Goal: Register for event/course

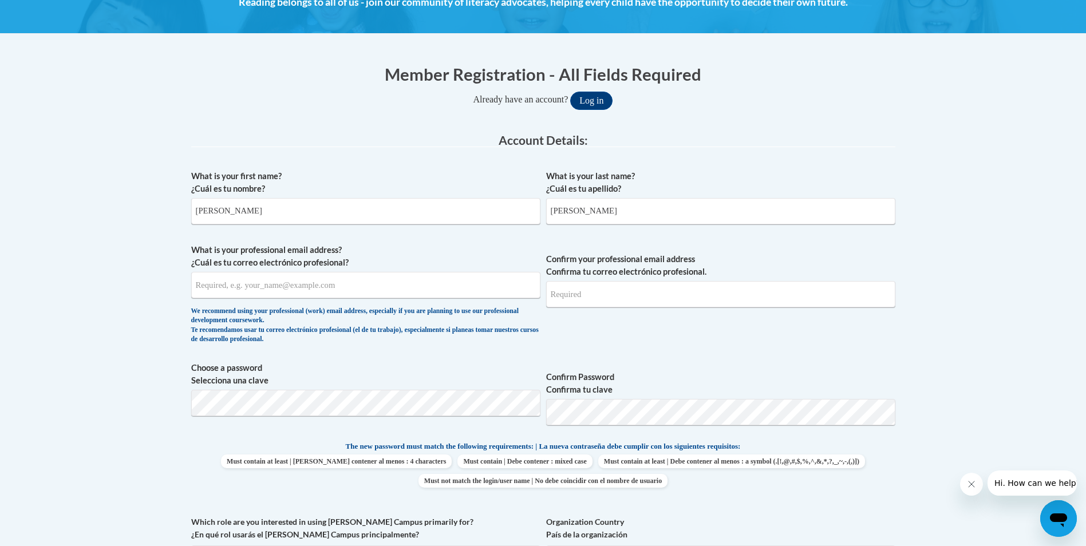
scroll to position [229, 0]
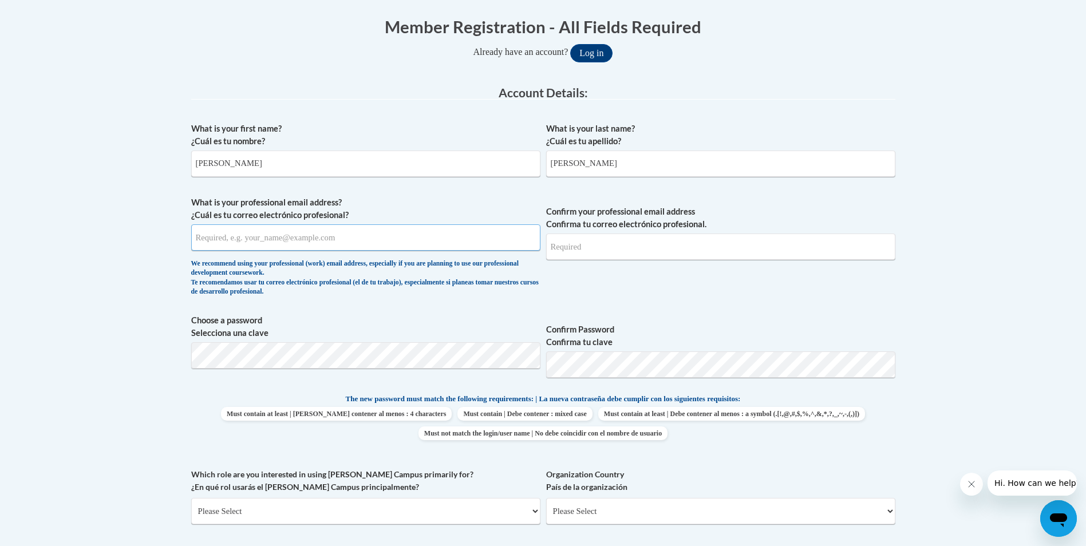
click at [308, 239] on input "What is your professional email address? ¿Cuál es tu correo electrónico profesi…" at bounding box center [365, 237] width 349 height 26
type input "cynt.atkinson@yahoo.com"
click at [560, 248] on input "Confirm your professional email address Confirma tu correo electrónico profesio…" at bounding box center [720, 246] width 349 height 26
type input "cynt.atkinson@yahoo.com"
click at [683, 321] on span "Confirm Password Confirma tu clave" at bounding box center [720, 350] width 349 height 73
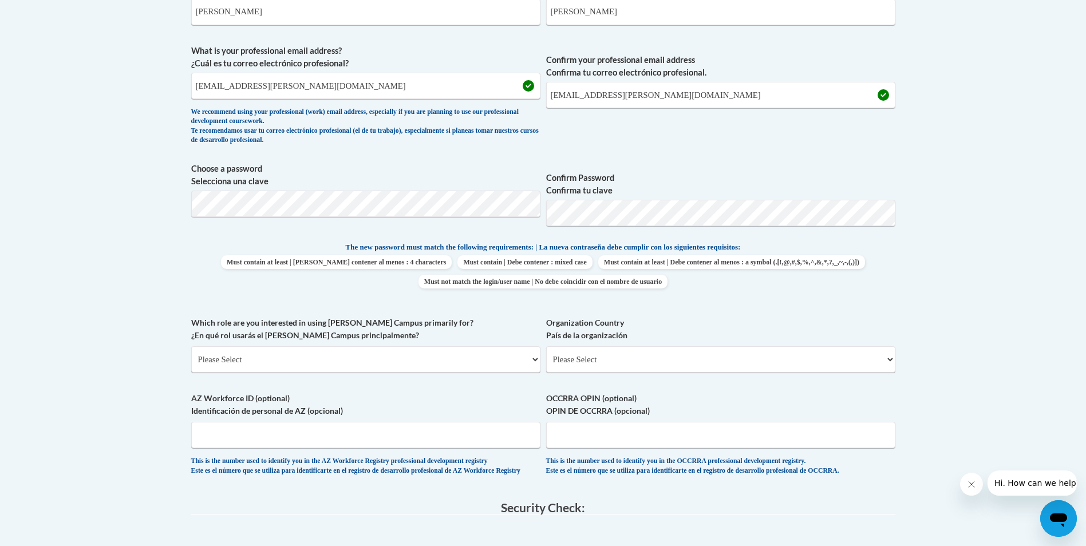
scroll to position [401, 0]
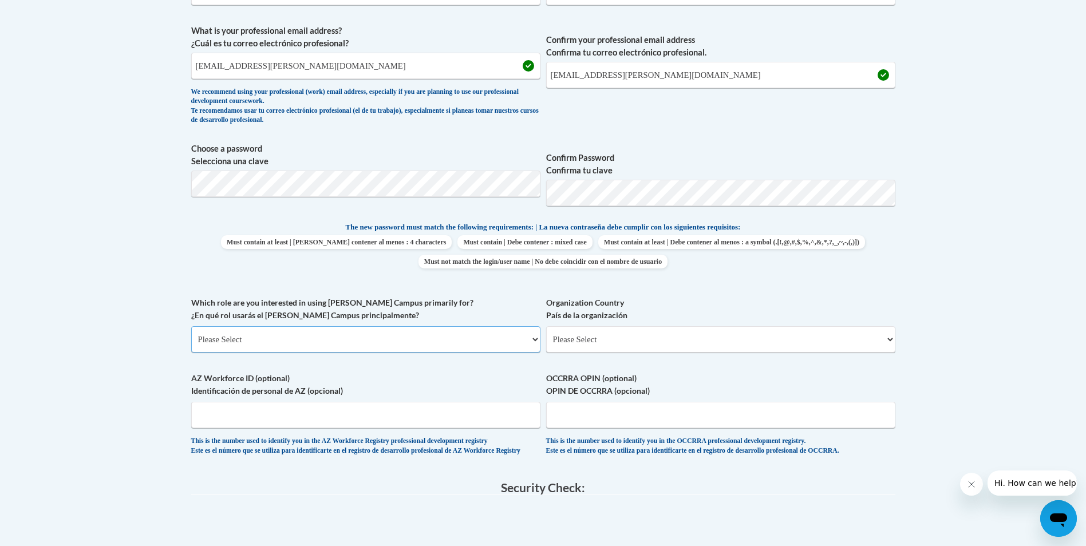
click at [377, 333] on select "Please Select College/University | Colegio/Universidad Community/Nonprofit Part…" at bounding box center [365, 339] width 349 height 26
select select "fbf2d438-af2f-41f8-98f1-81c410e29de3"
click at [191, 326] on select "Please Select College/University | Colegio/Universidad Community/Nonprofit Part…" at bounding box center [365, 339] width 349 height 26
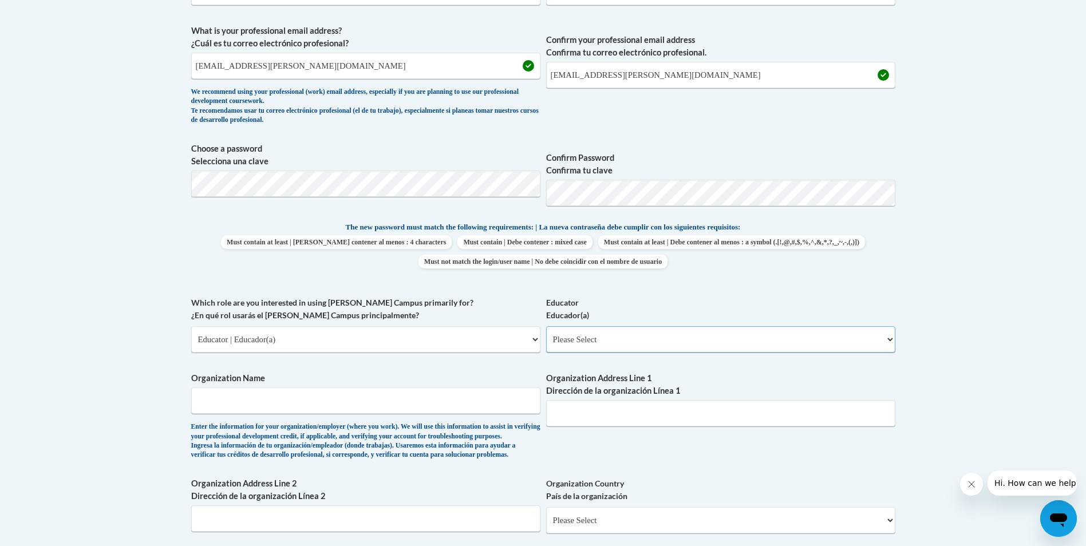
click at [573, 335] on select "Please Select Early Learning/Daycare Teacher/Family Home Care Provider | Maestr…" at bounding box center [720, 339] width 349 height 26
select select "5e2af403-4f2c-4e49-a02f-103e55d7b75b"
click at [546, 326] on select "Please Select Early Learning/Daycare Teacher/Family Home Care Provider | Maestr…" at bounding box center [720, 339] width 349 height 26
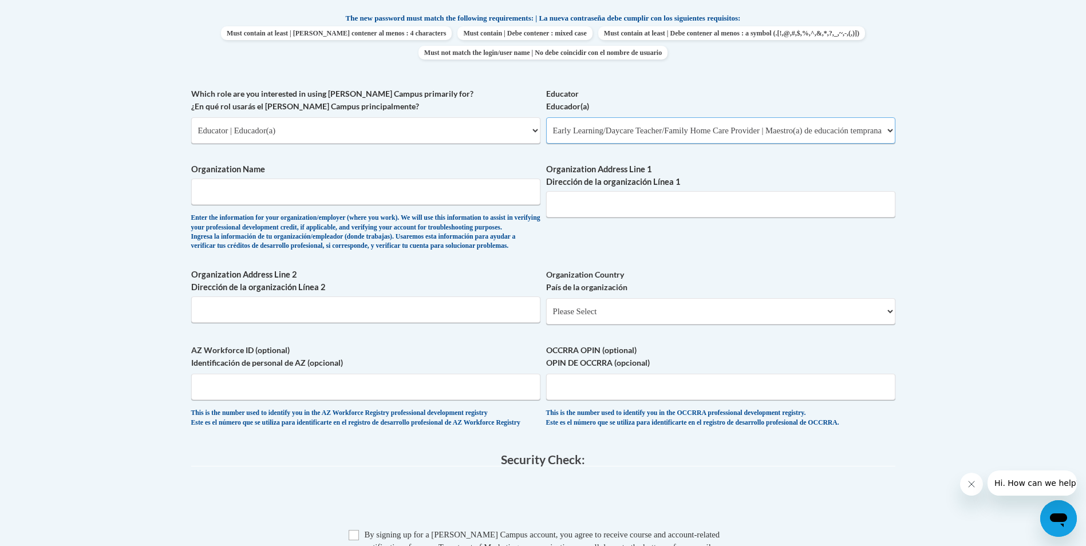
scroll to position [629, 0]
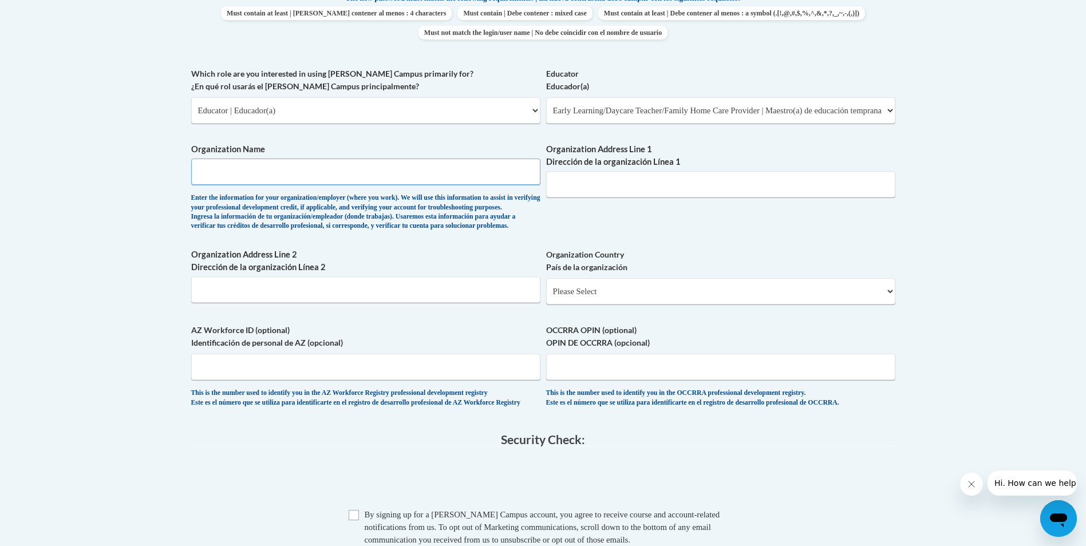
click at [357, 170] on input "Organization Name" at bounding box center [365, 172] width 349 height 26
type input "Little Angels Daycare"
click at [563, 177] on input "Organization Address Line 1 Dirección de la organización Línea 1" at bounding box center [720, 184] width 349 height 26
type input "131 Canal Street, Suite B"
click at [594, 304] on select "Please Select United States | Estados Unidos Outside of the United States | Fue…" at bounding box center [720, 291] width 349 height 26
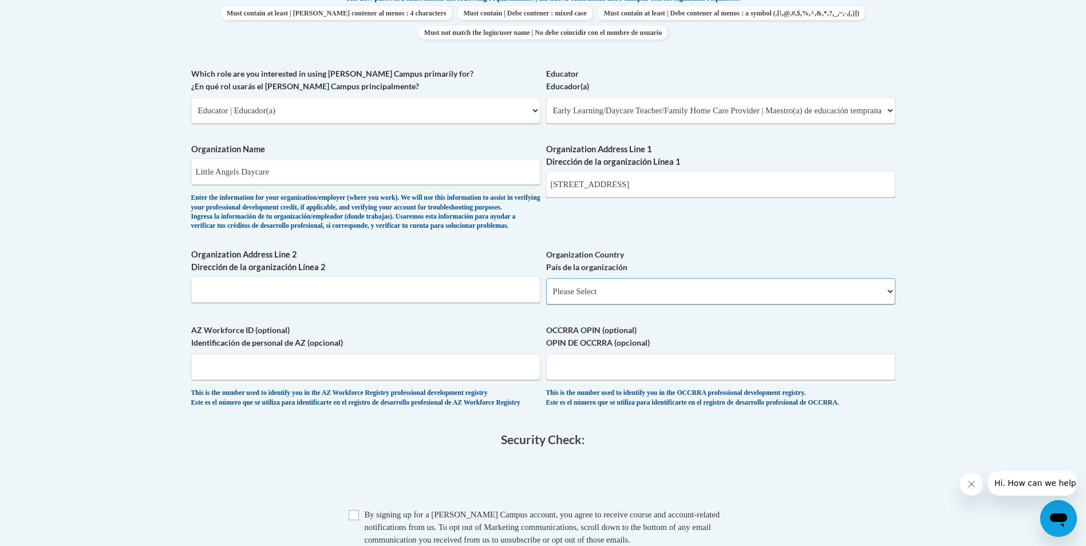
select select "ad49bcad-a171-4b2e-b99c-48b446064914"
click at [546, 296] on select "Please Select United States | Estados Unidos Outside of the United States | Fue…" at bounding box center [720, 291] width 349 height 26
select select
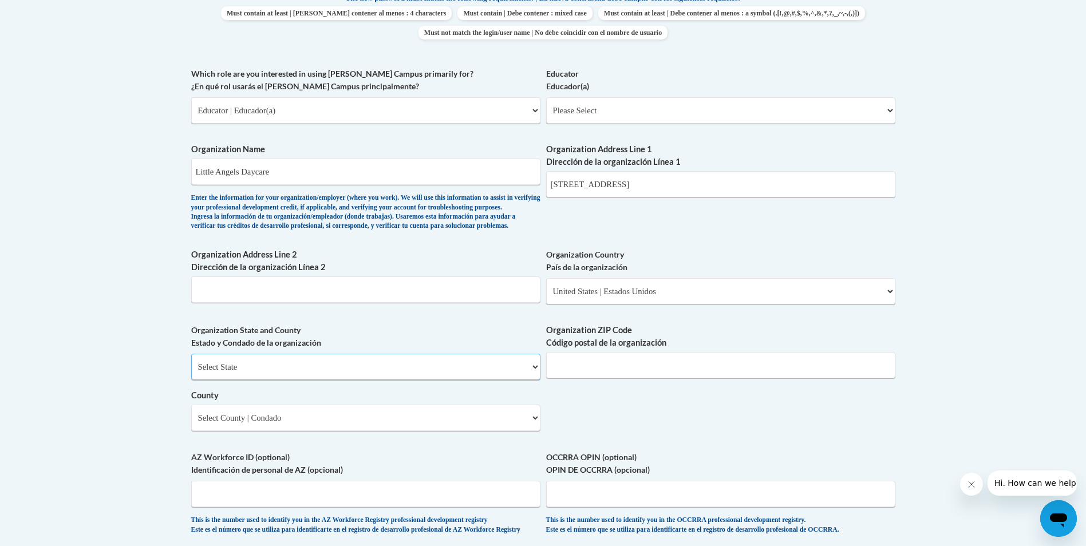
click at [306, 379] on select "Select State Alabama Alaska Arizona Arkansas California Colorado Connecticut De…" at bounding box center [365, 367] width 349 height 26
select select "Georgia"
click at [191, 373] on select "Select State Alabama Alaska Arizona Arkansas California Colorado Connecticut De…" at bounding box center [365, 367] width 349 height 26
click at [596, 378] on input "Organization ZIP Code Código postal de la organización" at bounding box center [720, 365] width 349 height 26
type input "31322"
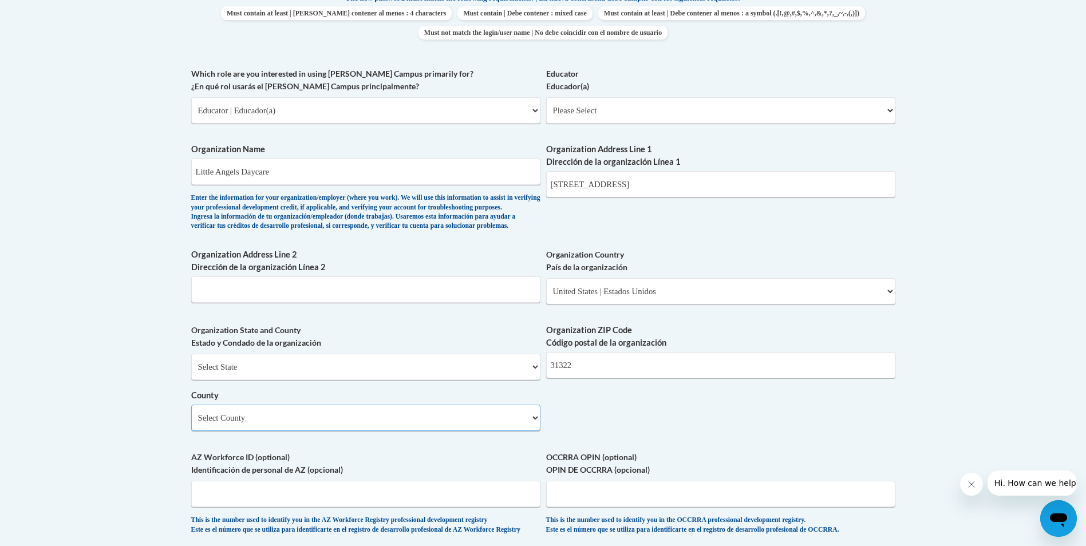
click at [328, 431] on select "Select County Appling Atkinson Bacon Baker Baldwin Banks Barrow Bartow Ben Hill…" at bounding box center [365, 418] width 349 height 26
select select "Chatham"
click at [191, 423] on select "Select County Appling Atkinson Bacon Baker Baldwin Banks Barrow Bartow Ben Hill…" at bounding box center [365, 418] width 349 height 26
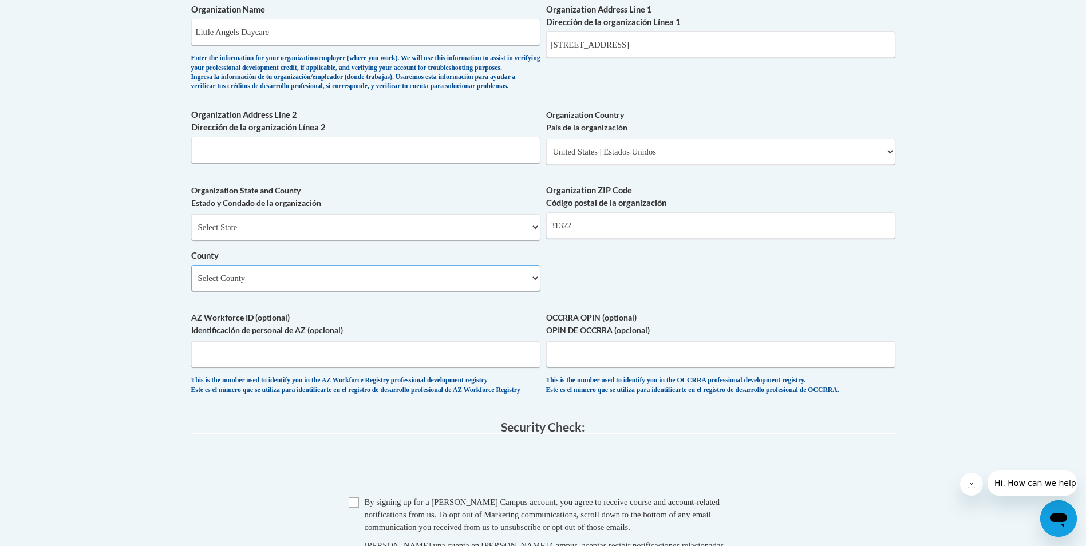
scroll to position [801, 0]
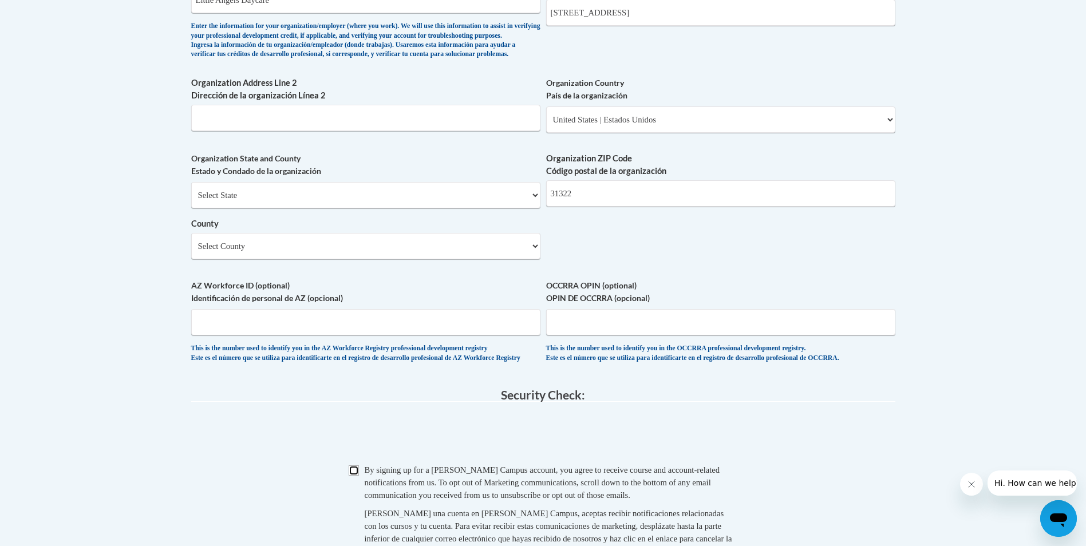
click at [355, 476] on input "Checkbox" at bounding box center [353, 470] width 10 height 10
checkbox input "true"
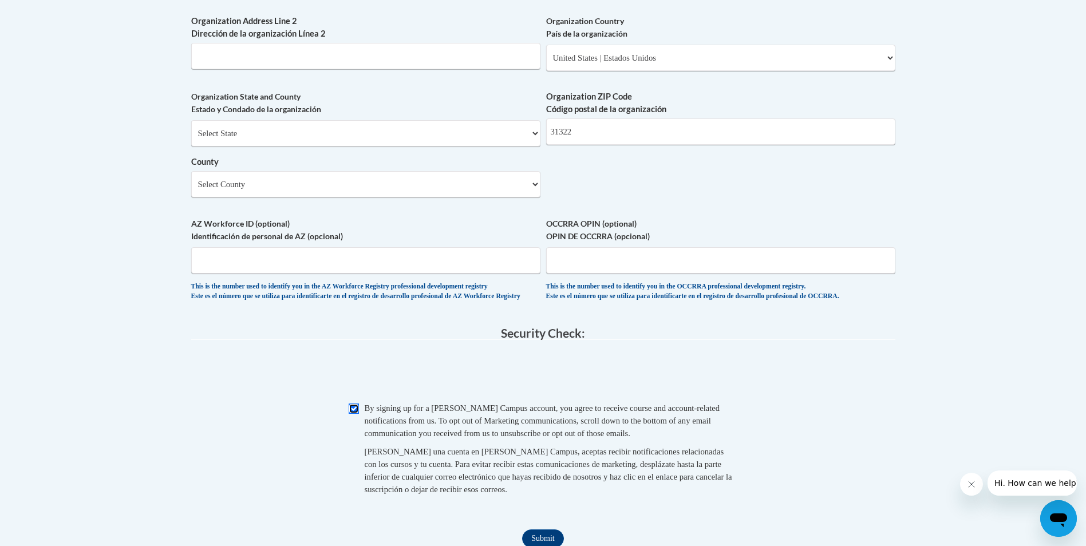
scroll to position [973, 0]
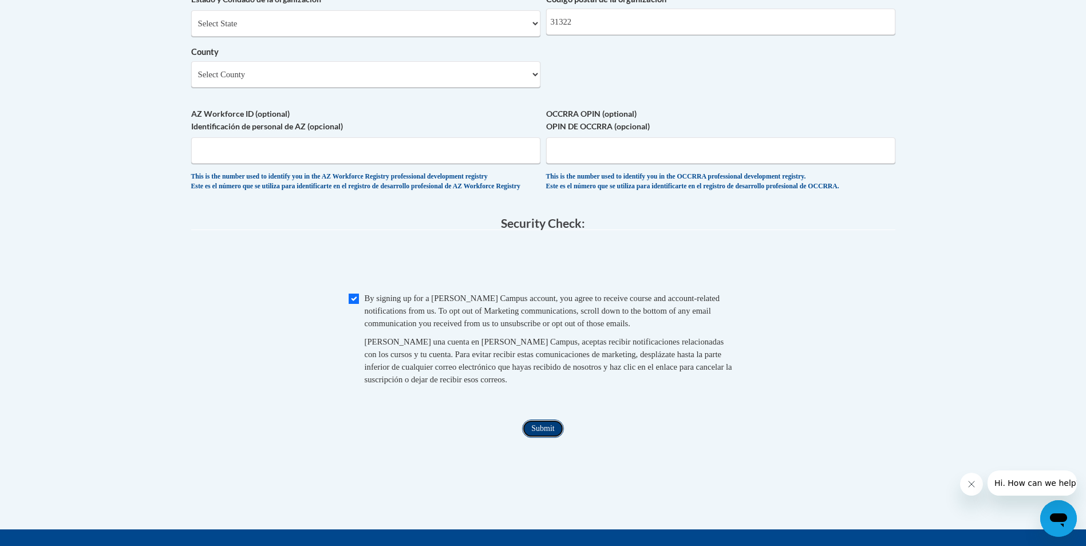
click at [540, 438] on input "Submit" at bounding box center [542, 428] width 41 height 18
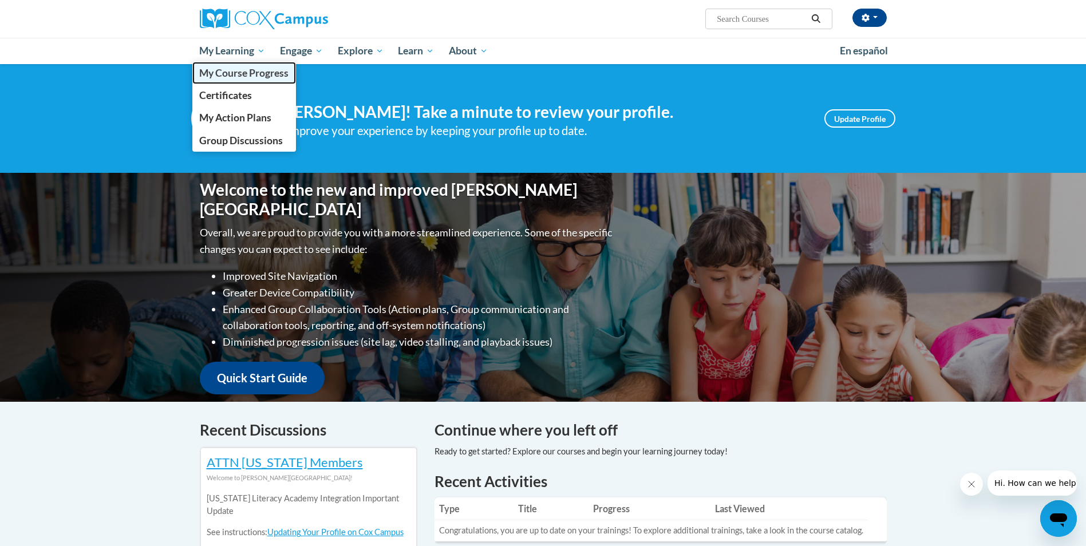
click at [240, 76] on span "My Course Progress" at bounding box center [243, 73] width 89 height 12
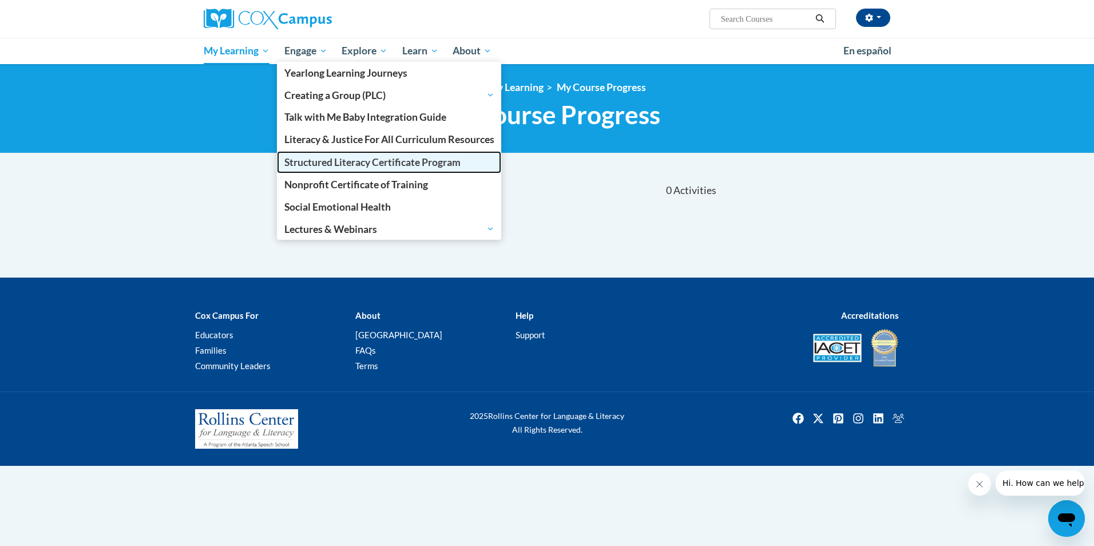
click at [304, 164] on span "Structured Literacy Certificate Program" at bounding box center [372, 162] width 176 height 12
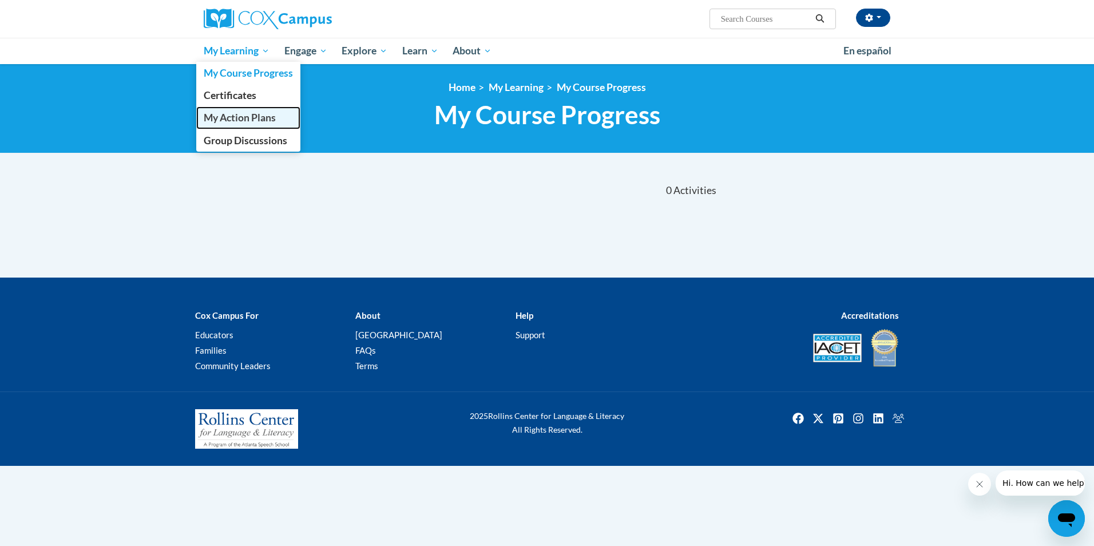
click at [237, 127] on link "My Action Plans" at bounding box center [248, 117] width 104 height 22
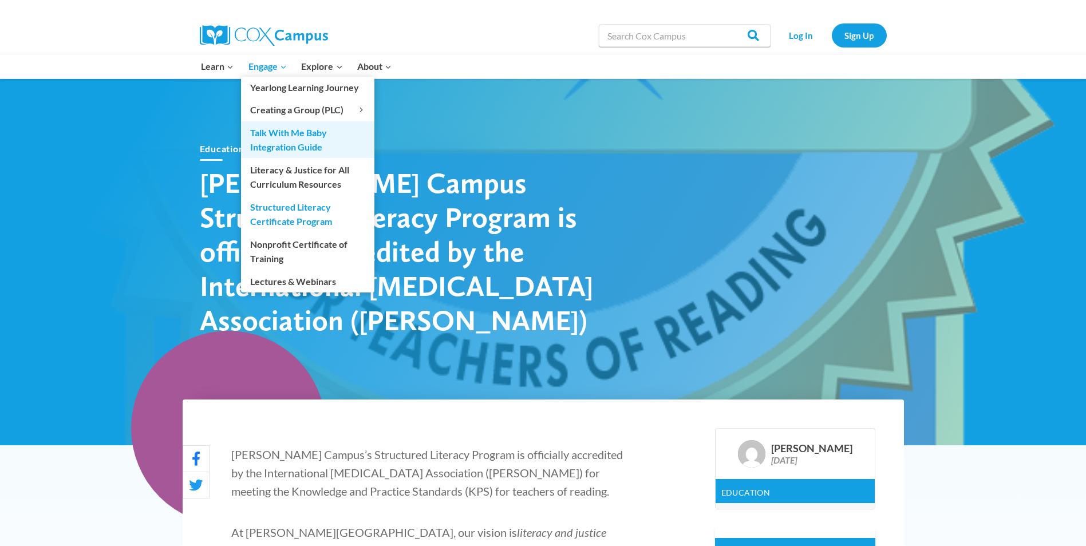
click at [269, 132] on link "Talk With Me Baby Integration Guide" at bounding box center [307, 139] width 133 height 37
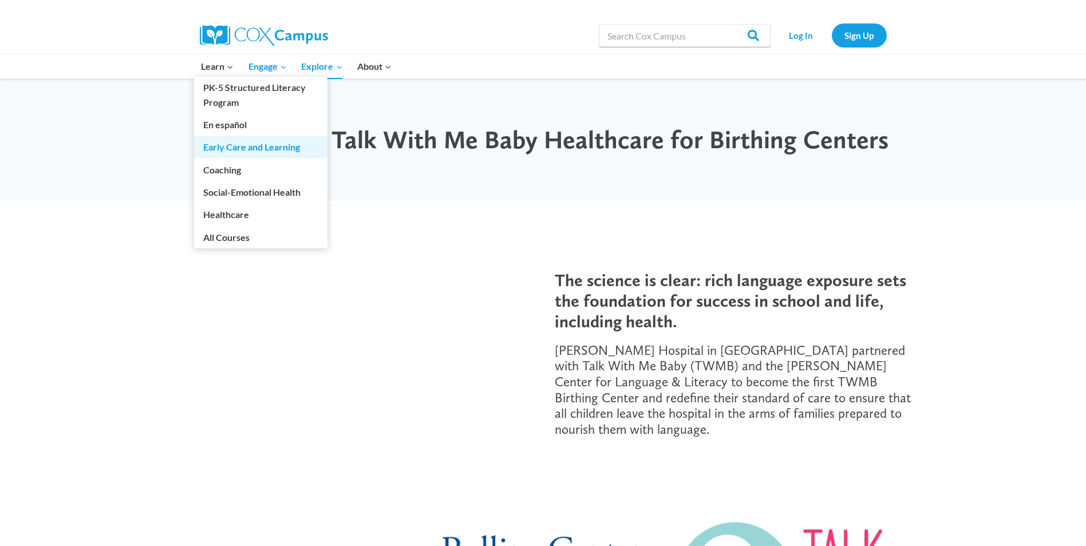
click at [235, 148] on link "Early Care and Learning" at bounding box center [260, 147] width 133 height 22
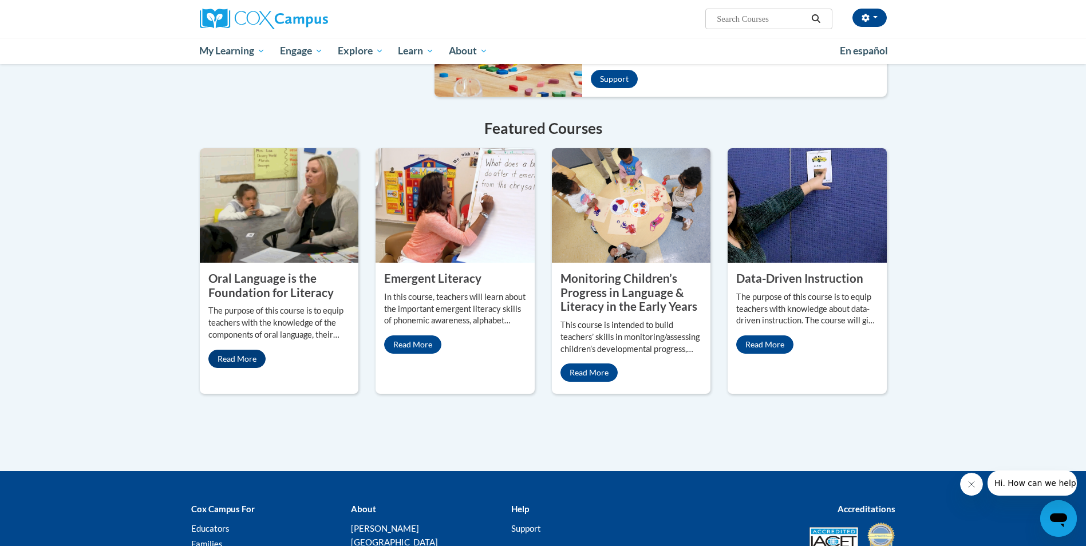
scroll to position [858, 0]
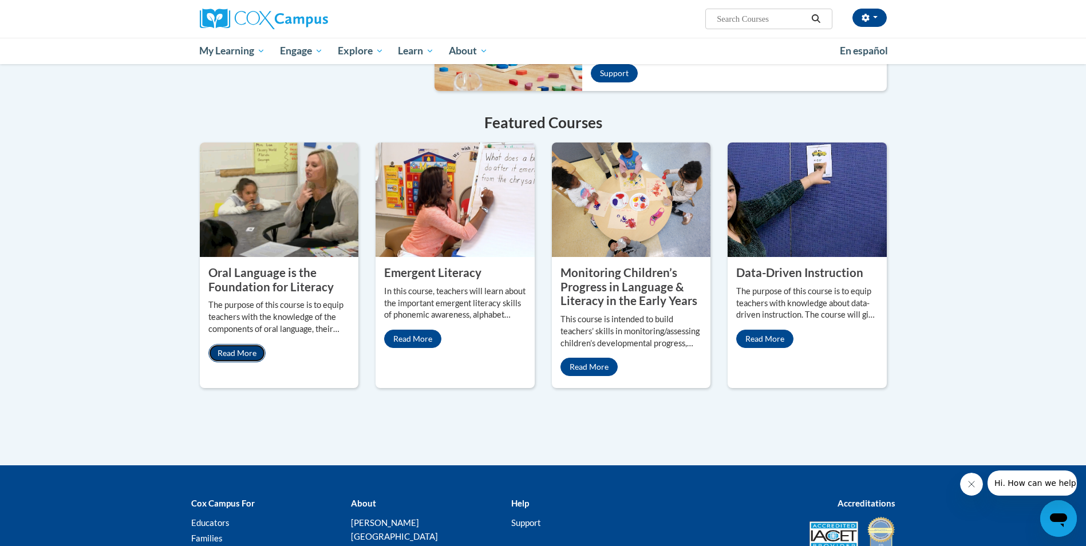
click at [248, 344] on link "Read More" at bounding box center [236, 353] width 57 height 18
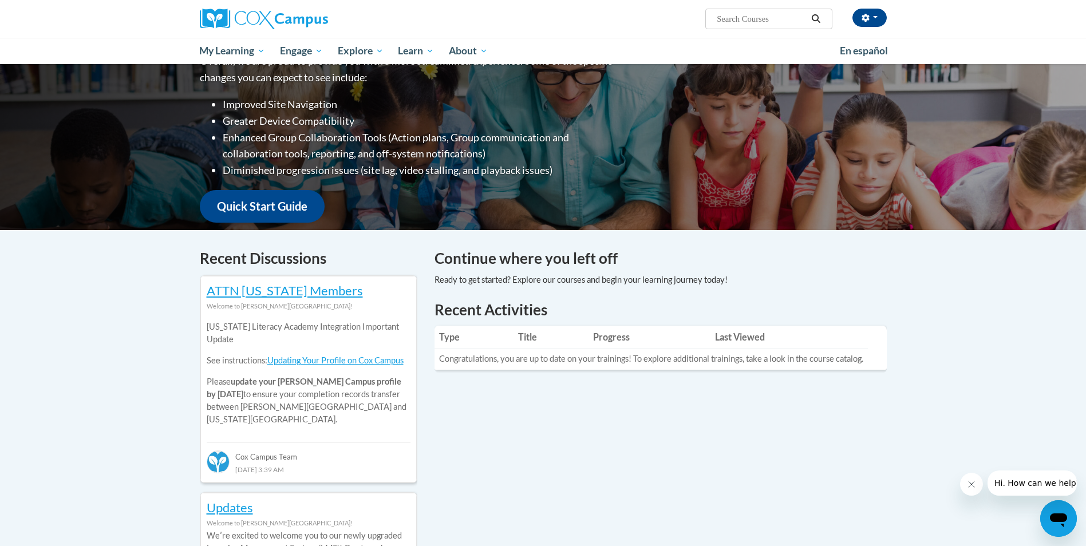
scroll to position [0, 0]
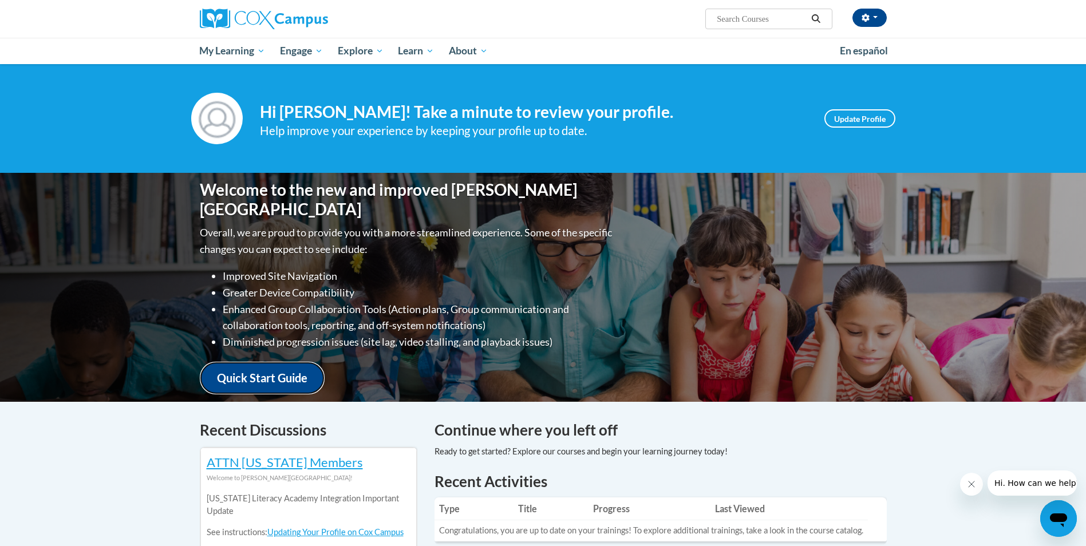
click at [241, 374] on link "Quick Start Guide" at bounding box center [262, 378] width 125 height 33
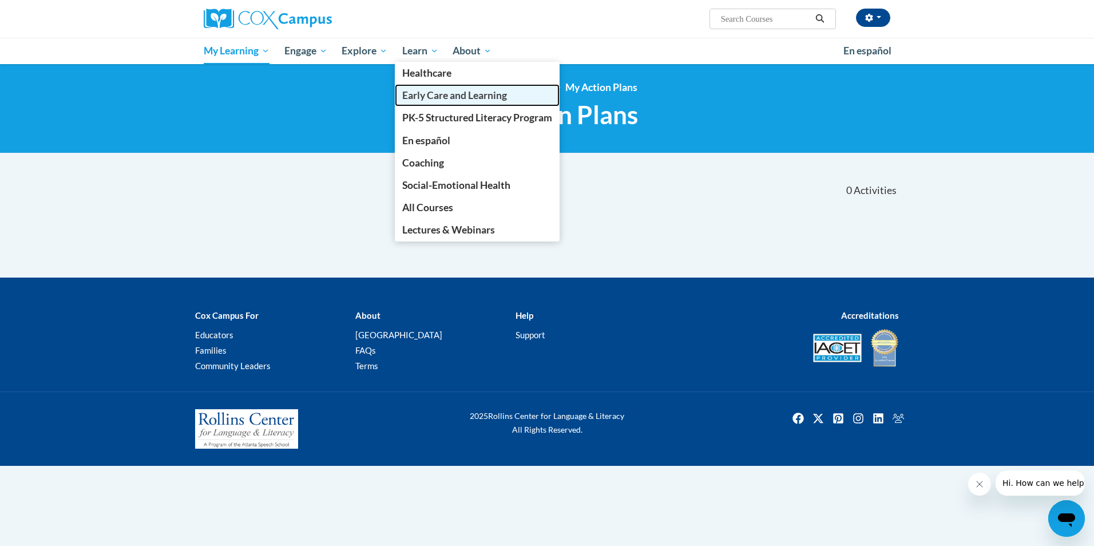
click at [411, 91] on span "Early Care and Learning" at bounding box center [454, 95] width 105 height 12
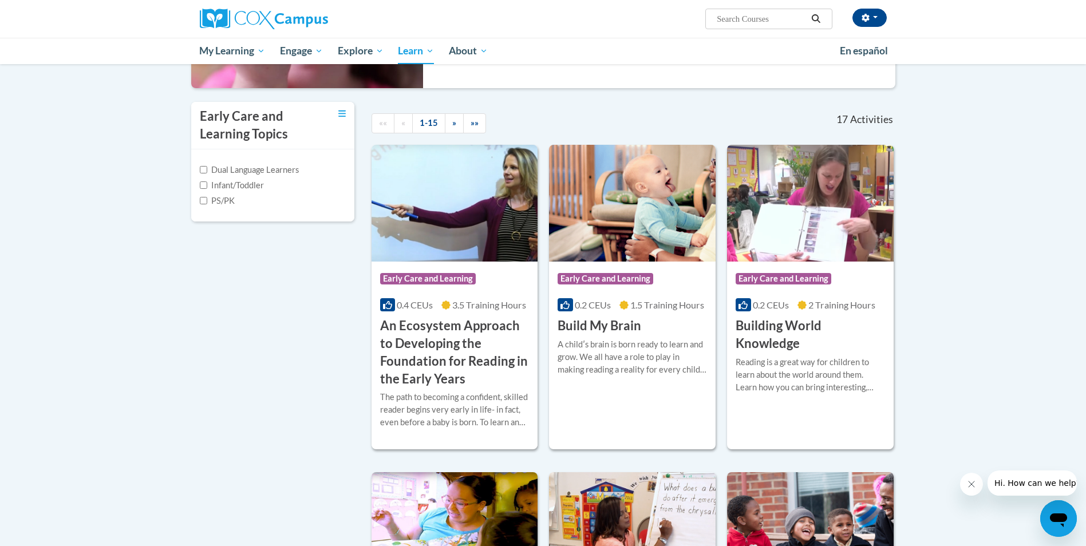
scroll to position [114, 0]
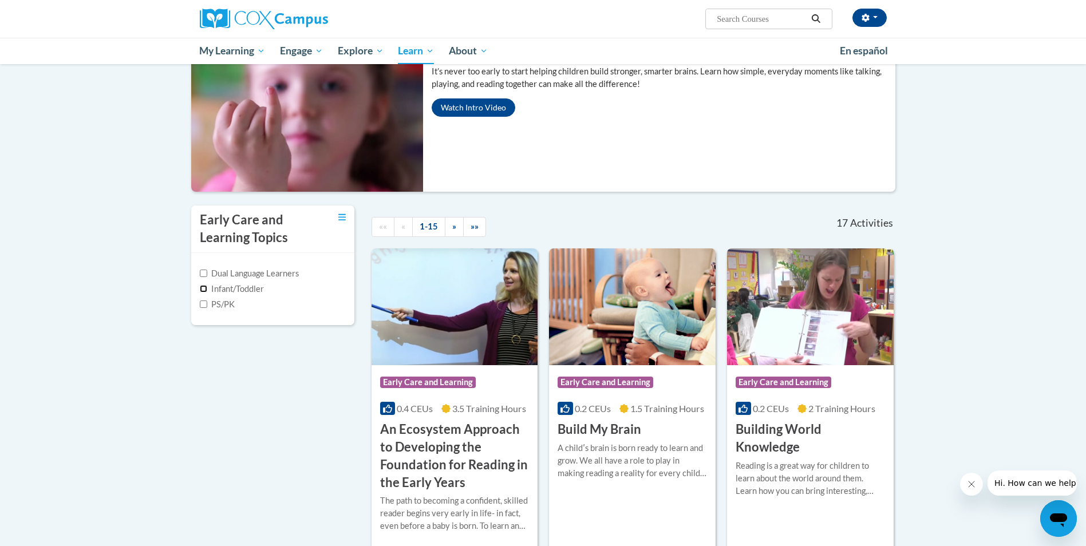
click at [203, 290] on input "Infant/Toddler" at bounding box center [203, 288] width 7 height 7
checkbox input "true"
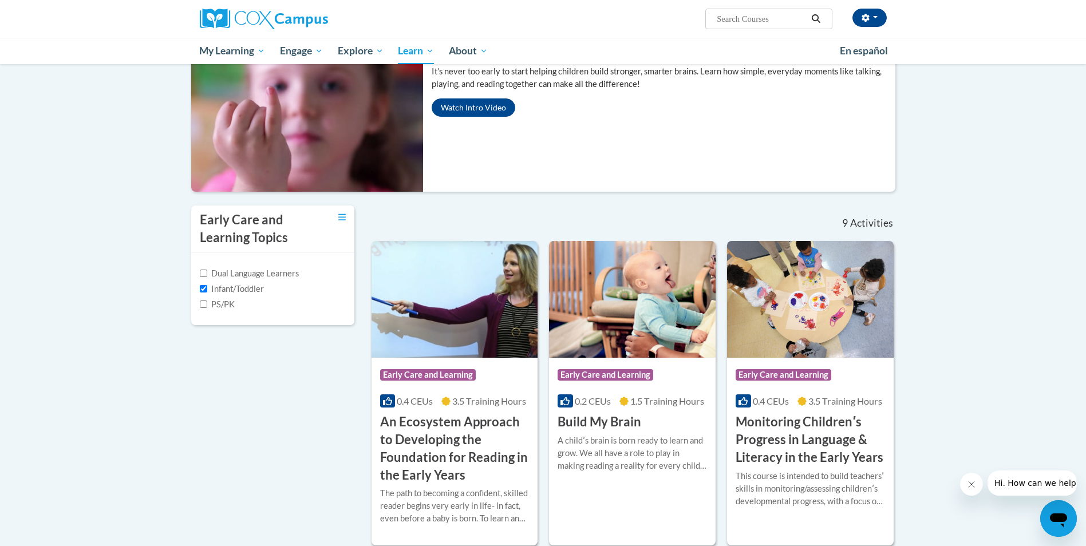
click at [208, 305] on label "PS/PK" at bounding box center [217, 304] width 35 height 13
click at [207, 305] on input "PS/PK" at bounding box center [203, 303] width 7 height 7
checkbox input "true"
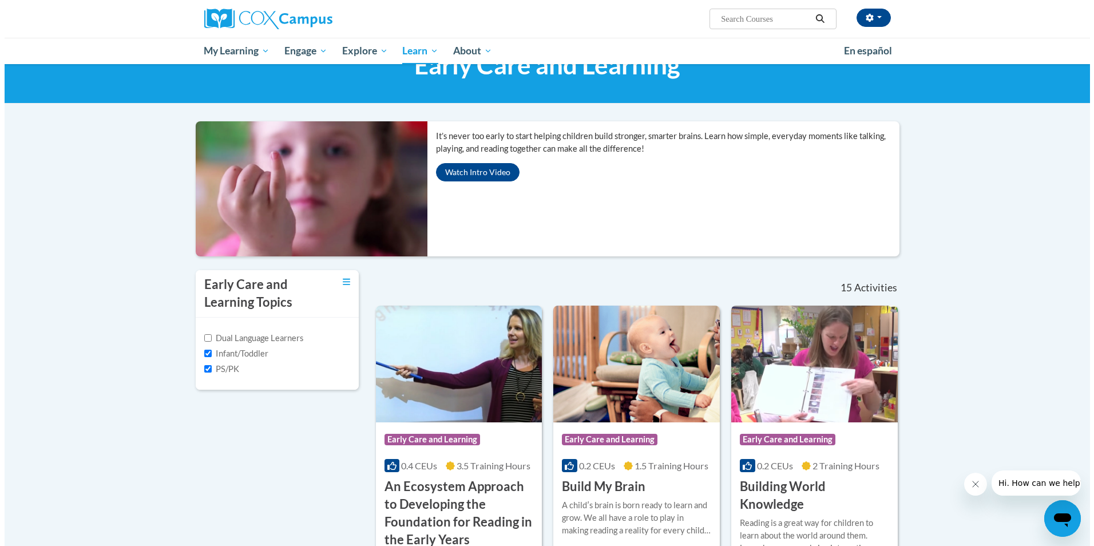
scroll to position [0, 0]
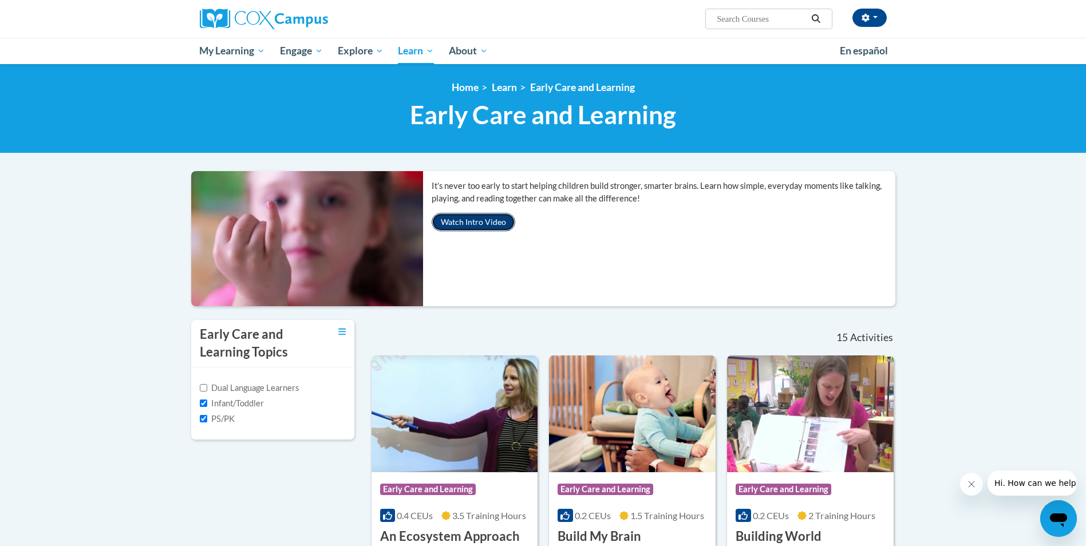
click at [445, 229] on button "Watch Intro Video" at bounding box center [473, 222] width 84 height 18
